Goal: Task Accomplishment & Management: Manage account settings

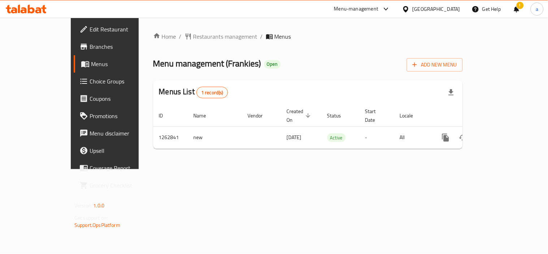
click at [90, 47] on span "Branches" at bounding box center [123, 46] width 67 height 9
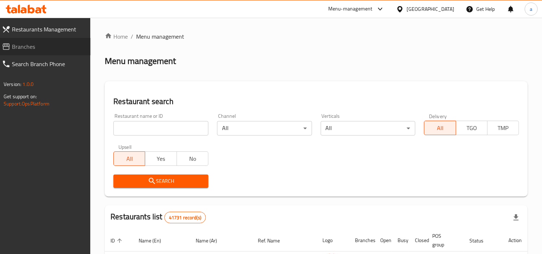
click at [27, 49] on span "Branches" at bounding box center [48, 46] width 73 height 9
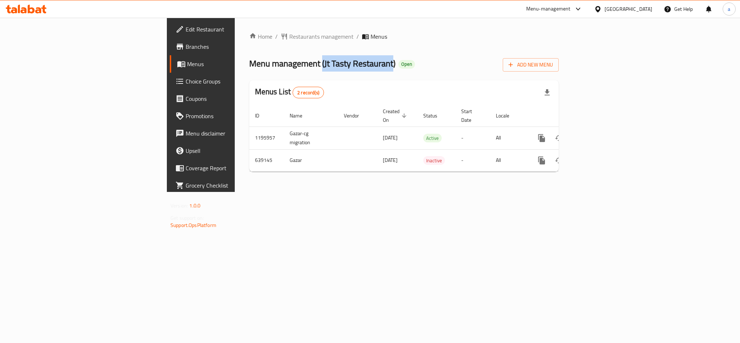
drag, startPoint x: 212, startPoint y: 64, endPoint x: 283, endPoint y: 71, distance: 71.5
click at [283, 71] on span "Menu management ( Jt Tasty Restaurant )" at bounding box center [322, 63] width 146 height 16
copy span "( Jt Tasty Restaurant"
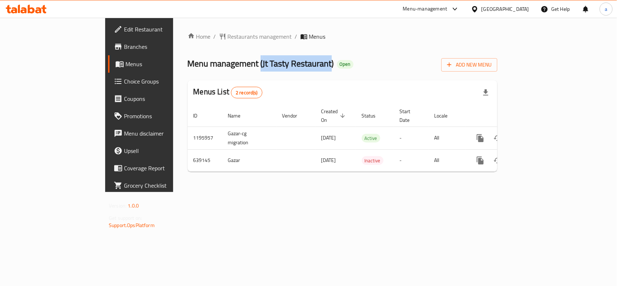
click at [124, 29] on span "Edit Restaurant" at bounding box center [163, 29] width 78 height 9
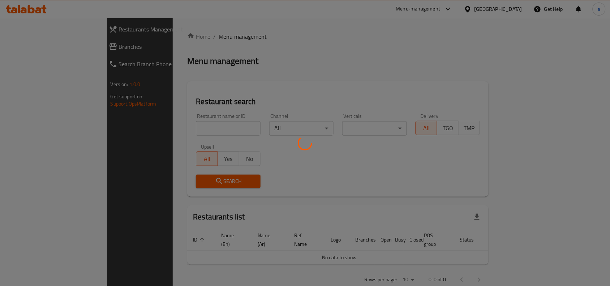
click at [418, 10] on div at bounding box center [305, 143] width 610 height 286
click at [447, 7] on div at bounding box center [305, 143] width 610 height 286
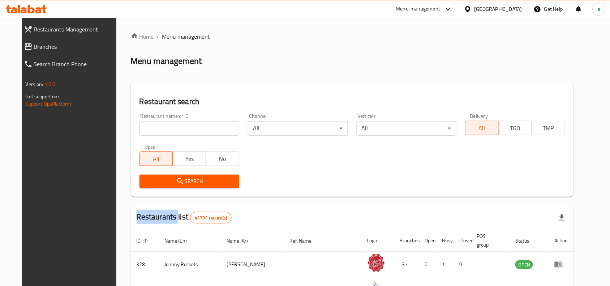
click at [447, 7] on div at bounding box center [305, 143] width 610 height 286
click at [447, 7] on icon at bounding box center [448, 9] width 9 height 9
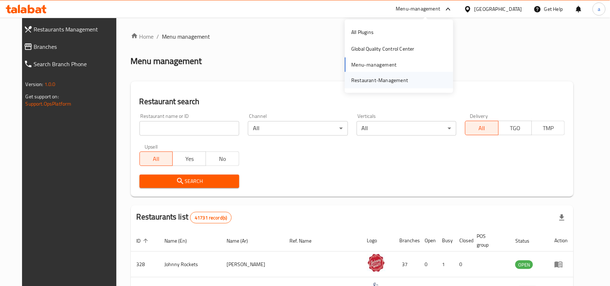
click at [376, 81] on div "Restaurant-Management" at bounding box center [379, 80] width 57 height 8
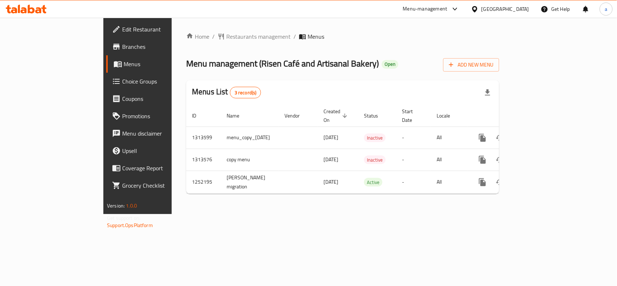
click at [122, 27] on span "Edit Restaurant" at bounding box center [161, 29] width 78 height 9
